Goal: Task Accomplishment & Management: Manage account settings

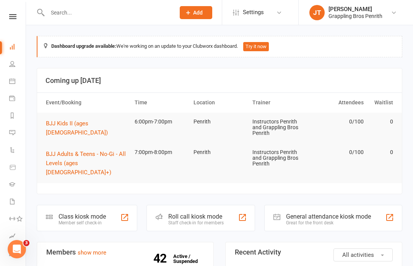
click at [11, 16] on icon at bounding box center [12, 16] width 7 height 5
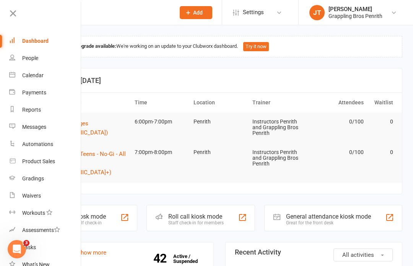
click at [15, 16] on icon at bounding box center [13, 13] width 11 height 11
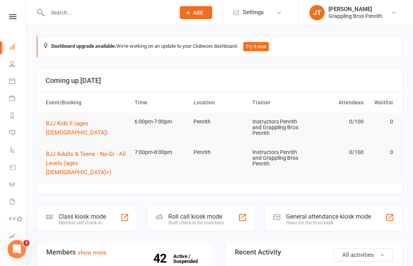
click at [15, 15] on icon at bounding box center [12, 16] width 7 height 5
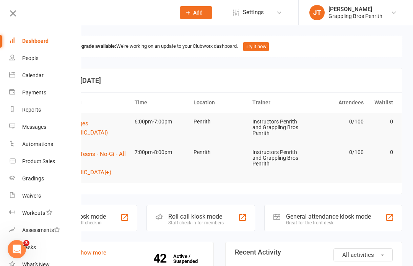
click at [34, 198] on div "Waivers" at bounding box center [31, 196] width 19 height 6
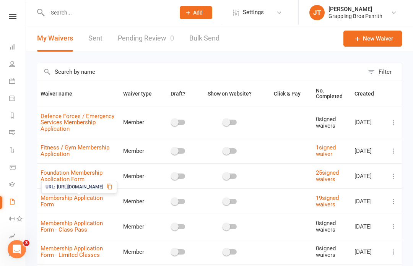
click at [113, 185] on icon at bounding box center [109, 187] width 6 height 6
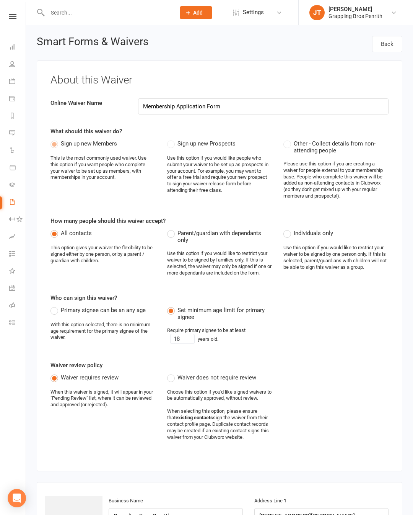
select select "applies_to_all_signees"
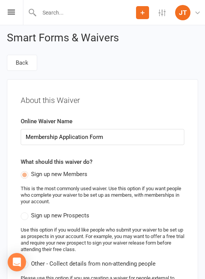
select select "applies_to_all_signees"
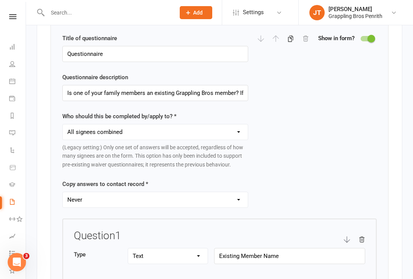
scroll to position [1117, 0]
